Goal: Task Accomplishment & Management: Manage account settings

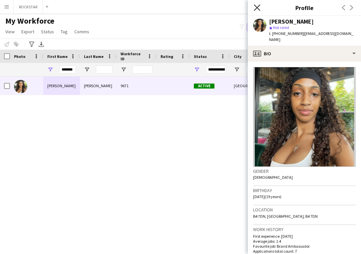
click at [255, 5] on icon "Close pop-in" at bounding box center [257, 7] width 6 height 6
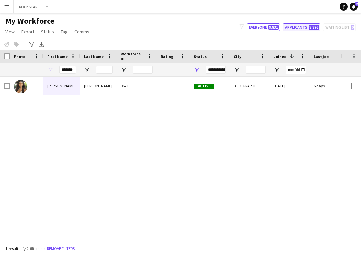
click at [299, 26] on button "Applicants 8,896" at bounding box center [302, 27] width 38 height 8
type input "**********"
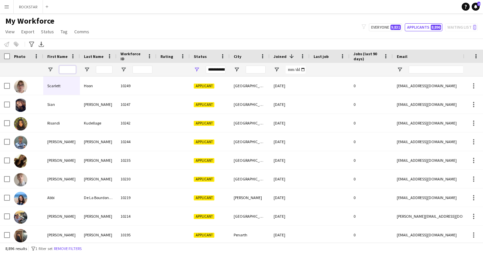
click at [72, 69] on input "First Name Filter Input" at bounding box center [67, 70] width 17 height 8
type input "*"
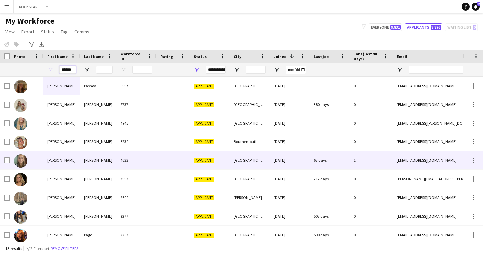
type input "******"
click at [75, 161] on div "[PERSON_NAME]" at bounding box center [61, 160] width 37 height 18
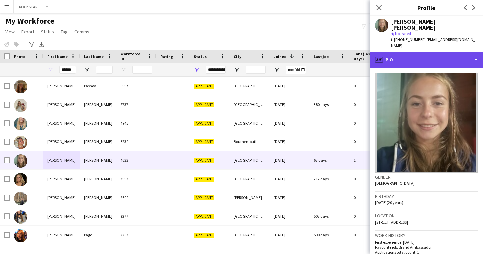
click at [360, 52] on div "profile Bio" at bounding box center [426, 60] width 113 height 16
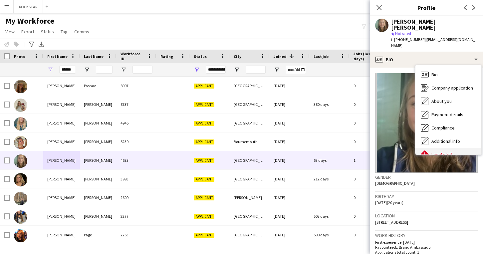
click at [360, 151] on span "Legal stuff" at bounding box center [441, 154] width 21 height 6
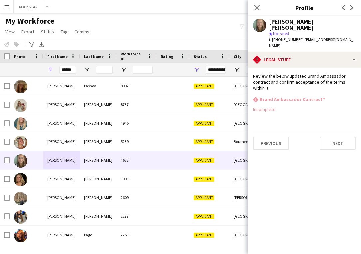
click at [7, 7] on app-icon "Menu" at bounding box center [6, 6] width 5 height 5
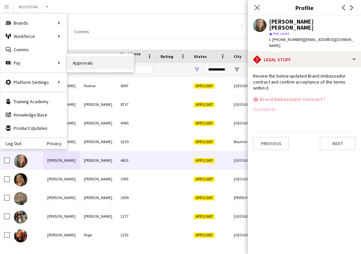
click at [86, 64] on link "Approvals" at bounding box center [100, 62] width 67 height 13
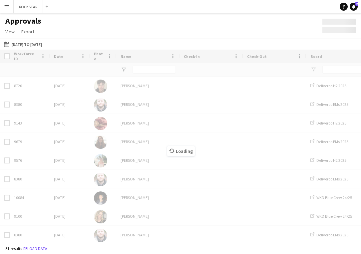
type input "**"
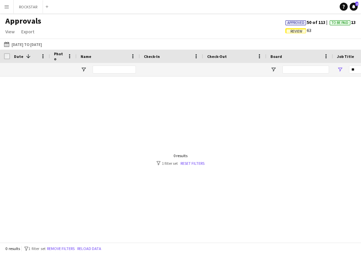
click at [295, 31] on span "Review" at bounding box center [296, 31] width 12 height 4
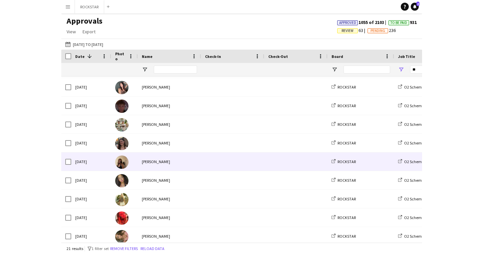
scroll to position [55, 0]
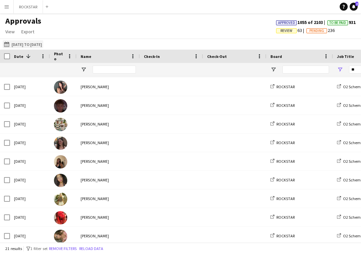
click at [37, 45] on button "[DATE] to [DATE] [DATE] to [DATE]" at bounding box center [23, 44] width 41 height 8
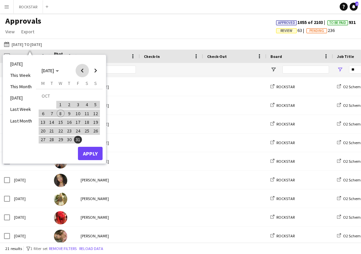
click at [81, 72] on span "Previous month" at bounding box center [82, 70] width 13 height 13
click at [43, 105] on span "1" at bounding box center [43, 105] width 8 height 8
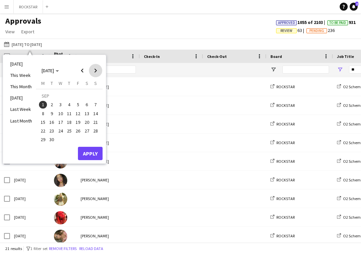
click at [93, 74] on span "Next month" at bounding box center [95, 70] width 13 height 13
click at [60, 102] on span "1" at bounding box center [61, 105] width 8 height 8
click at [78, 138] on span "31" at bounding box center [78, 140] width 8 height 8
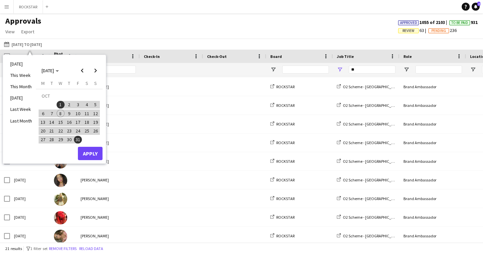
click at [7, 8] on app-icon "Menu" at bounding box center [6, 6] width 5 height 5
